Goal: Check status: Check status

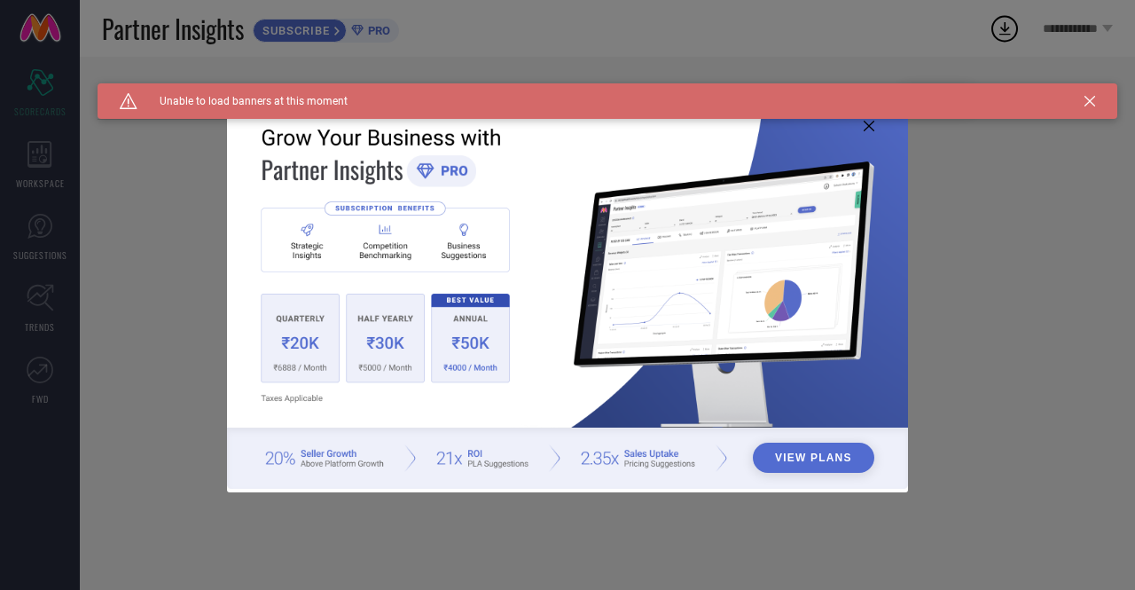
type input "All"
click at [1094, 100] on icon at bounding box center [1090, 101] width 11 height 11
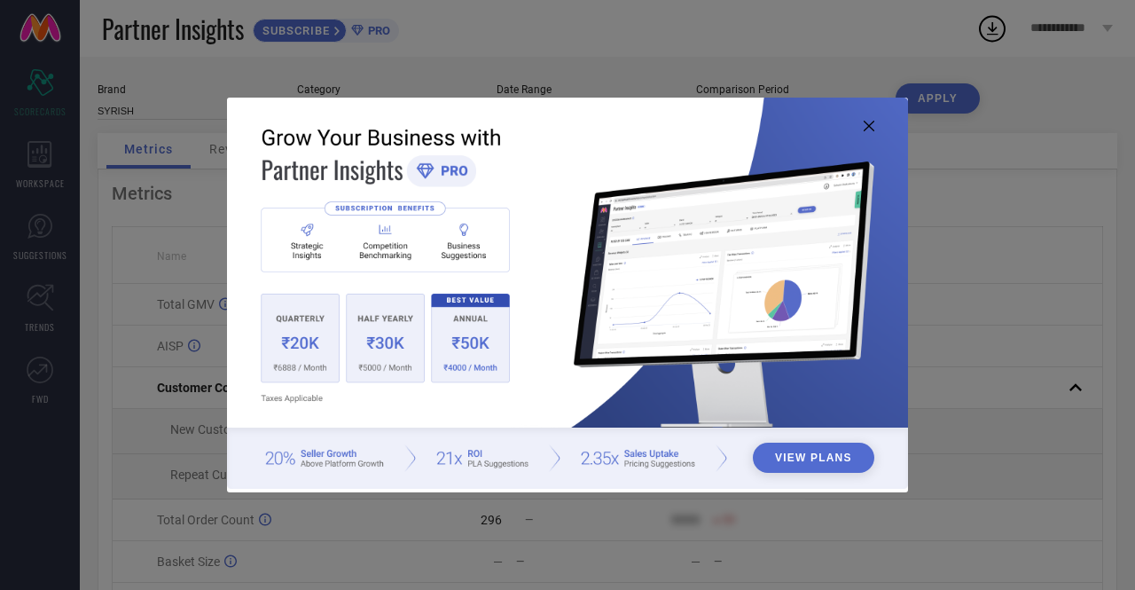
click at [874, 124] on icon at bounding box center [869, 126] width 11 height 11
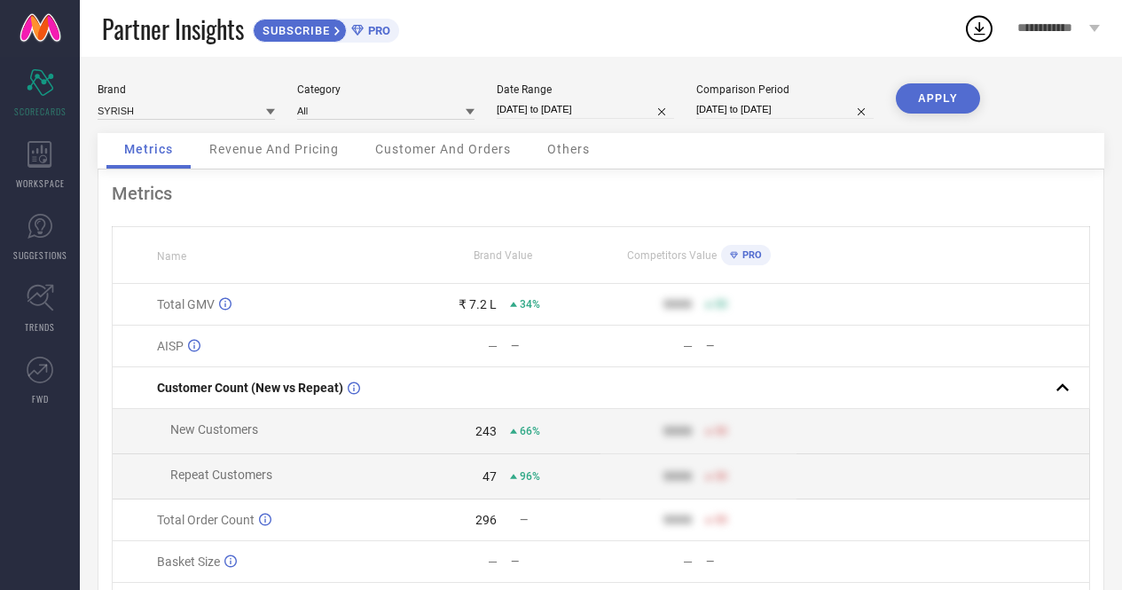
select select "9"
select select "2025"
select select "10"
select select "2025"
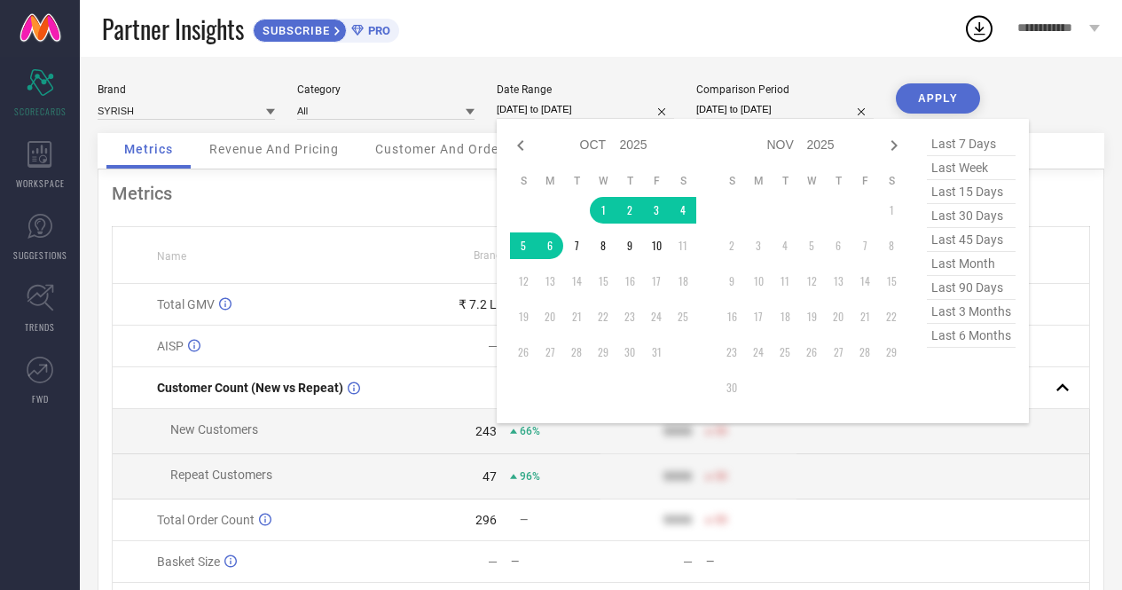
click at [582, 111] on input "[DATE] to [DATE]" at bounding box center [585, 109] width 177 height 19
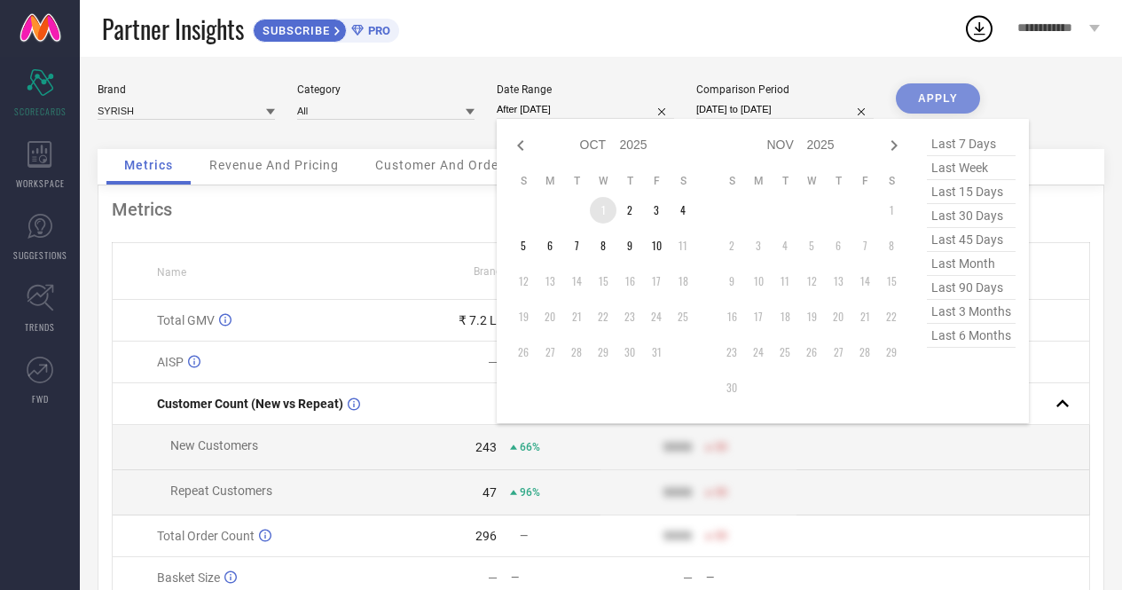
click at [600, 215] on td "1" at bounding box center [603, 210] width 27 height 27
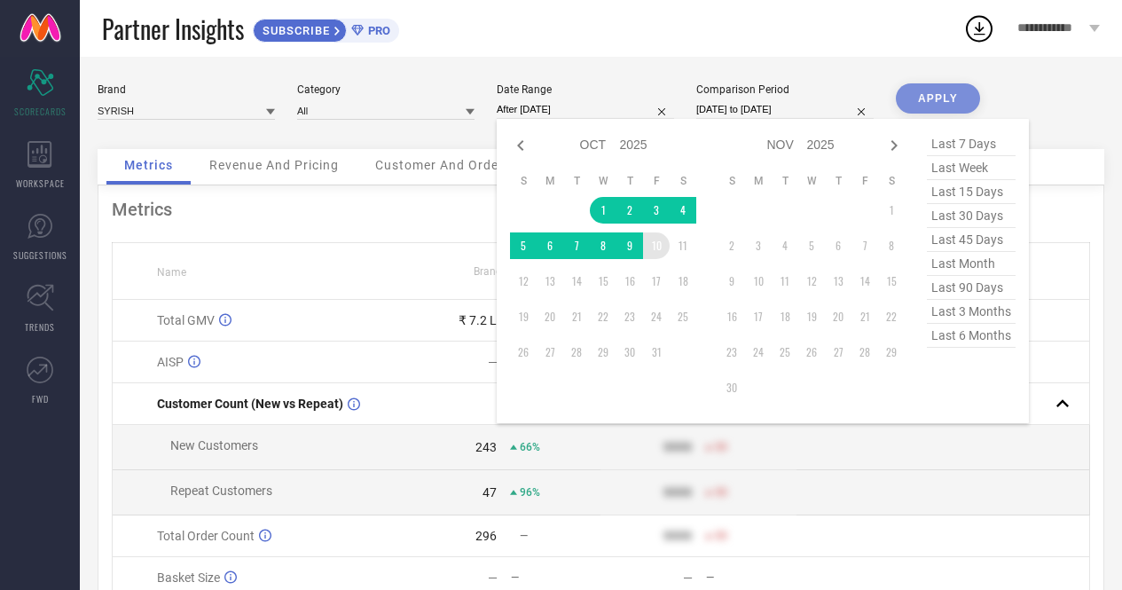
type input "[DATE] to [DATE]"
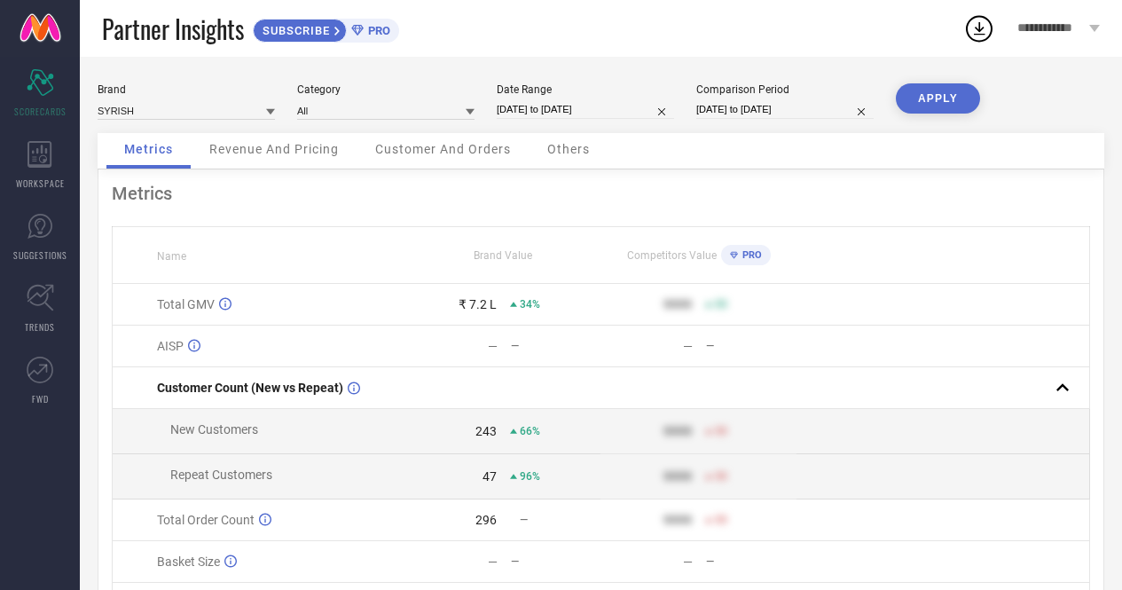
click at [929, 105] on button "APPLY" at bounding box center [938, 98] width 84 height 30
select select "8"
select select "2025"
select select "9"
select select "2025"
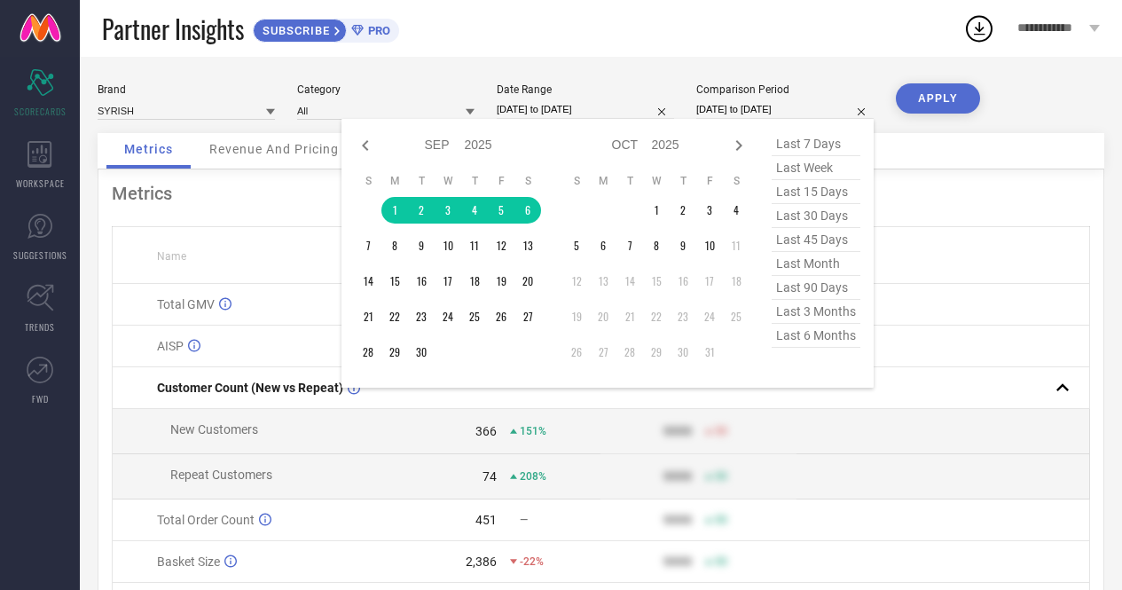
click at [741, 112] on input "[DATE] to [DATE]" at bounding box center [784, 109] width 177 height 19
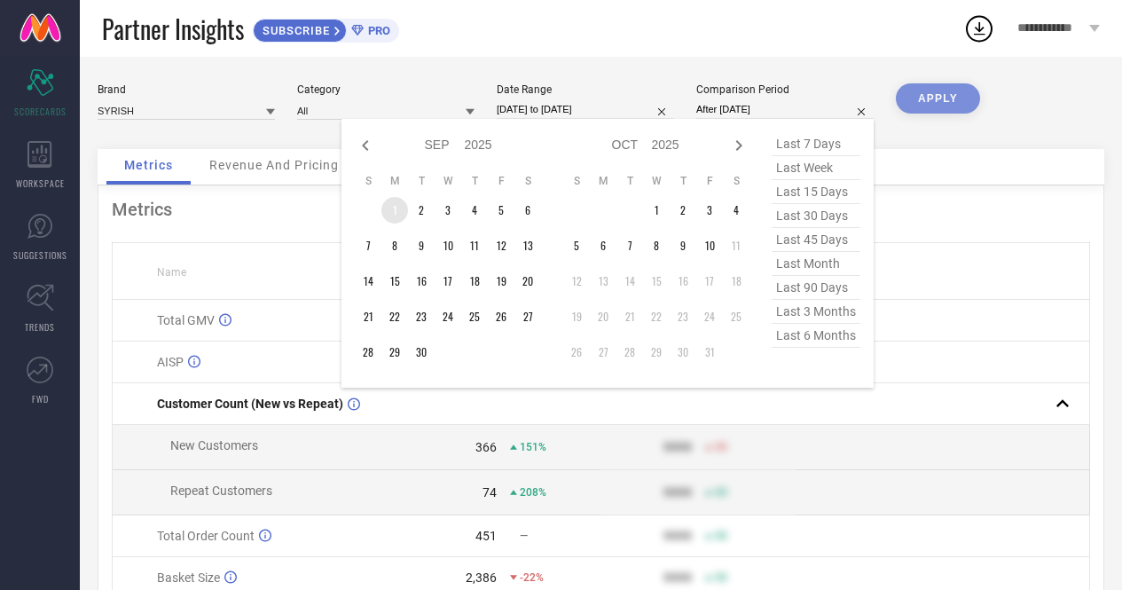
click at [394, 208] on td "1" at bounding box center [394, 210] width 27 height 27
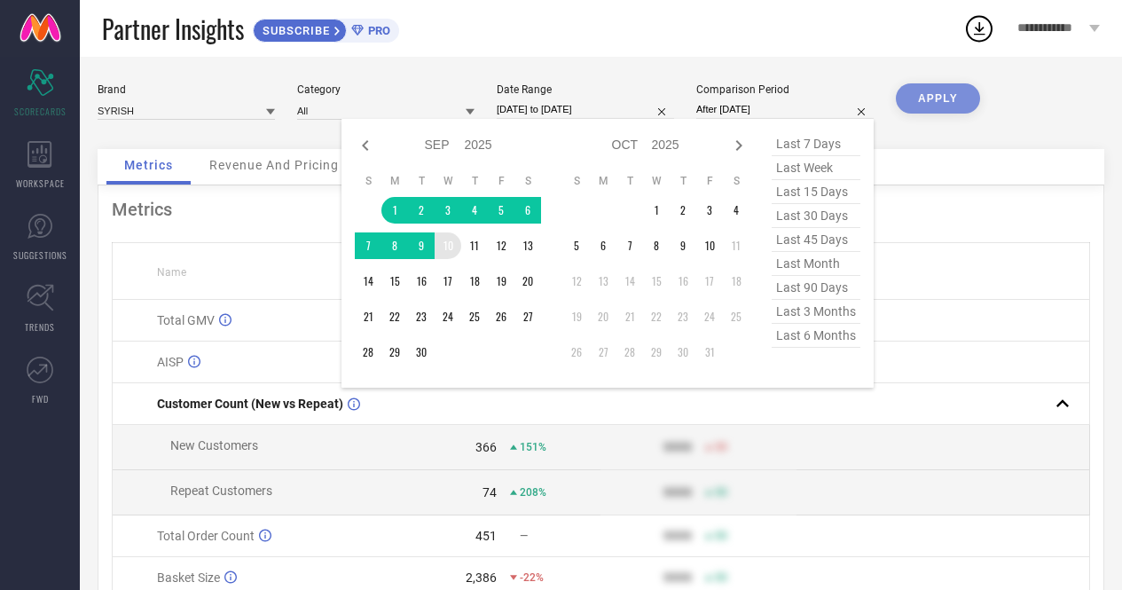
type input "[DATE] to [DATE]"
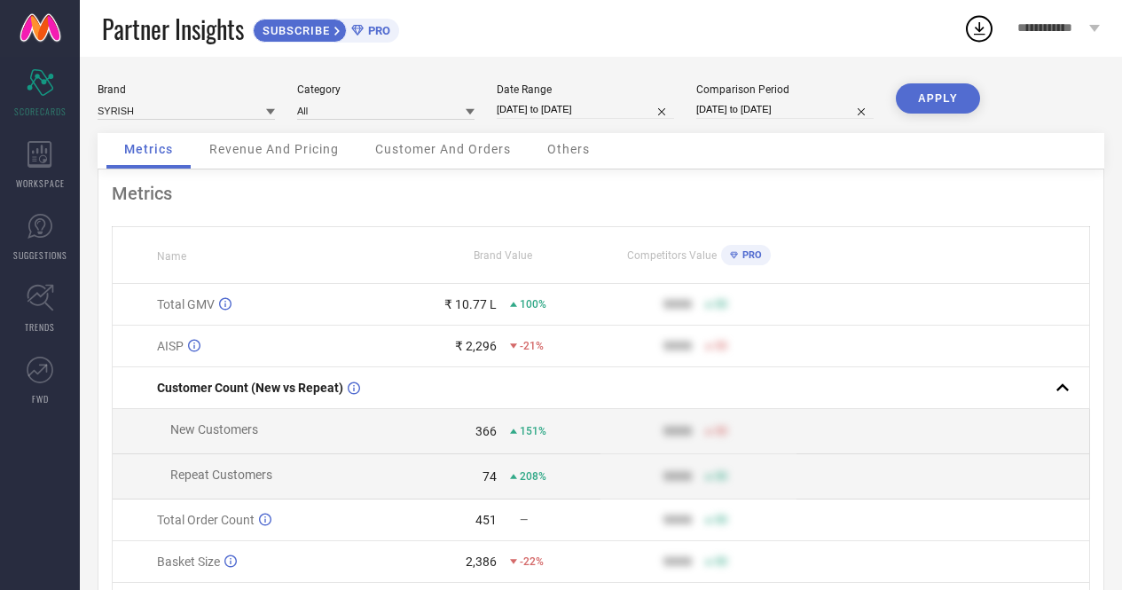
click at [913, 98] on button "APPLY" at bounding box center [938, 98] width 84 height 30
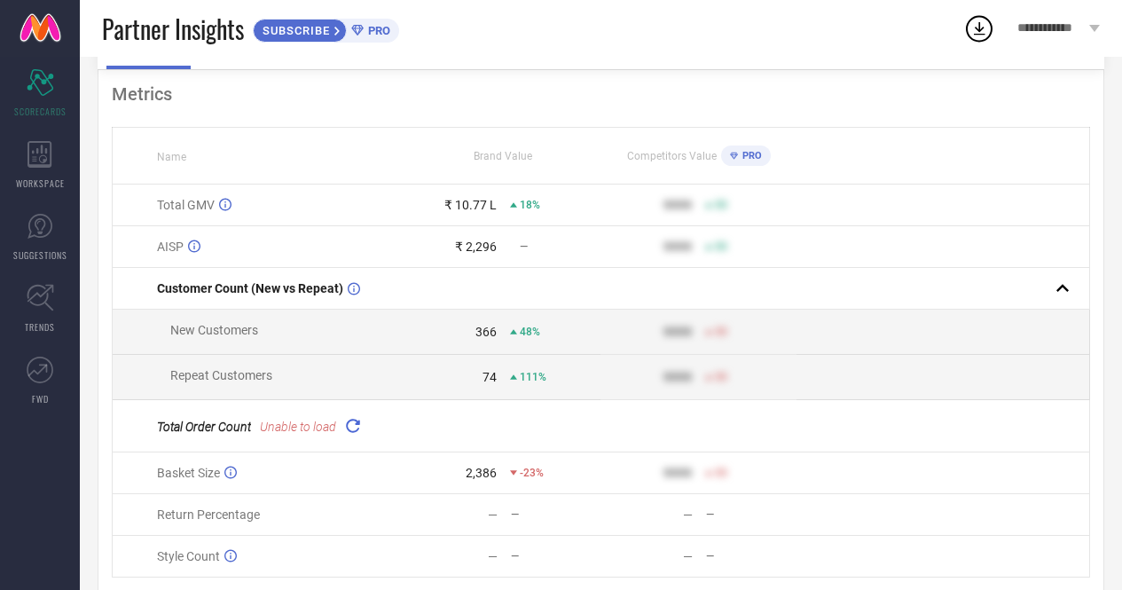
scroll to position [97, 0]
click at [351, 434] on icon at bounding box center [352, 428] width 20 height 20
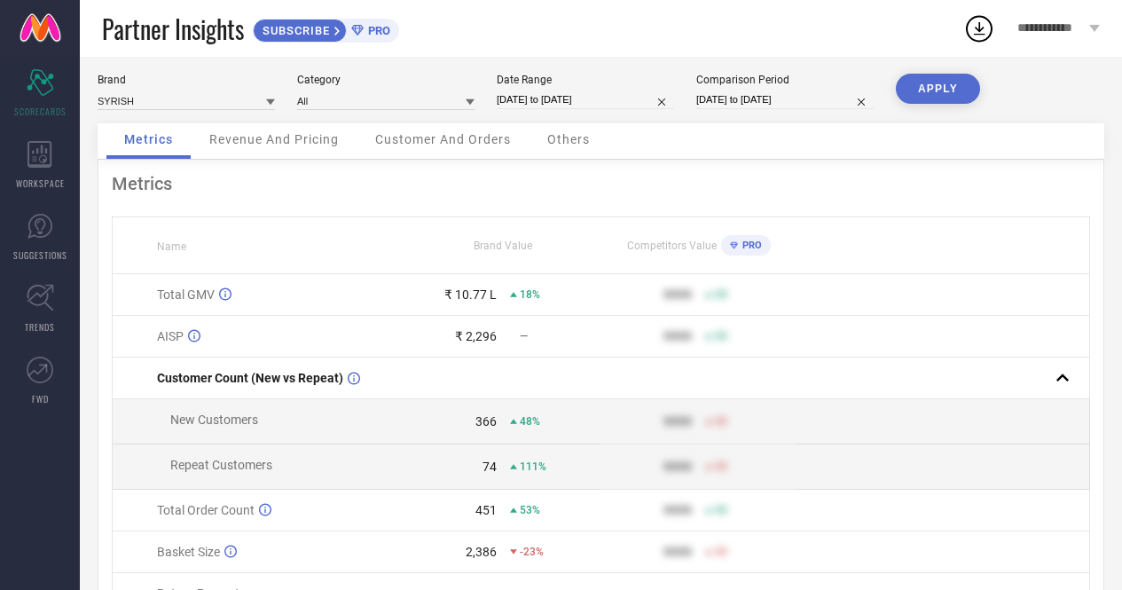
scroll to position [0, 0]
